Goal: Find specific page/section: Find specific page/section

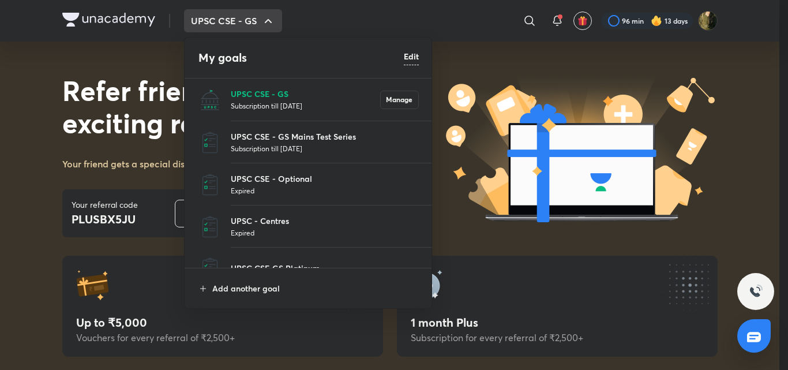
click at [259, 93] on p "UPSC CSE - GS" at bounding box center [305, 94] width 149 height 12
